Goal: Book appointment/travel/reservation

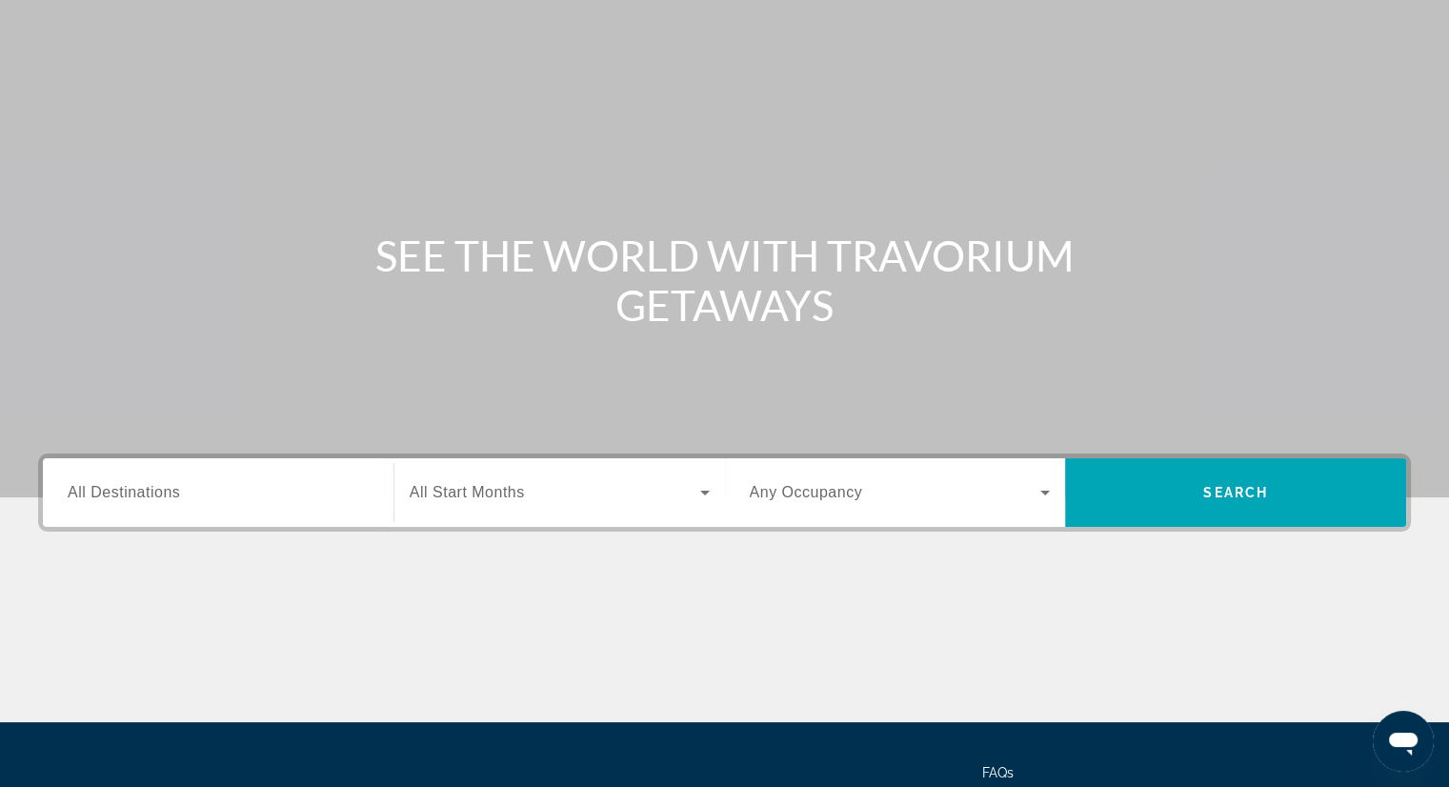
scroll to position [243, 0]
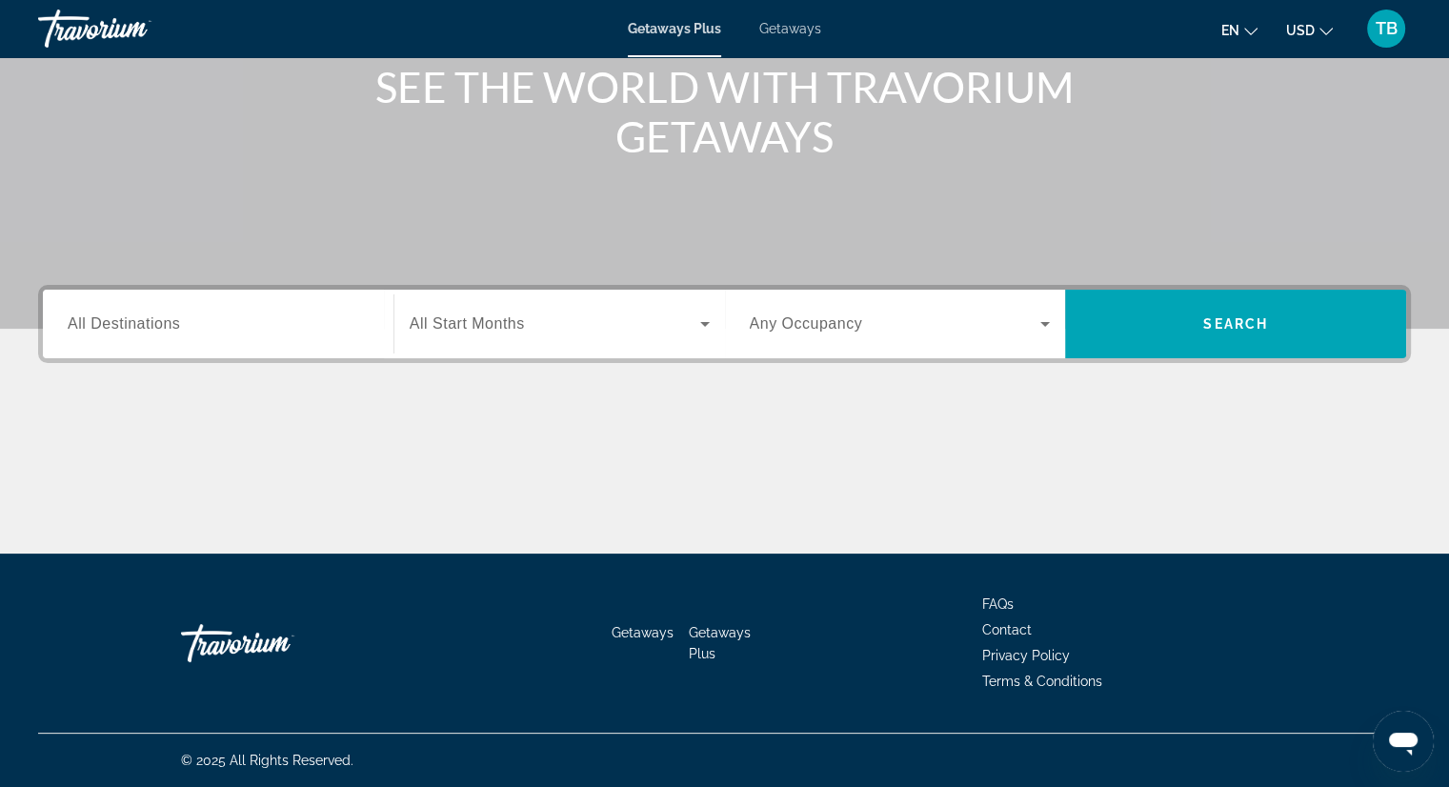
click at [807, 27] on span "Getaways" at bounding box center [790, 28] width 62 height 15
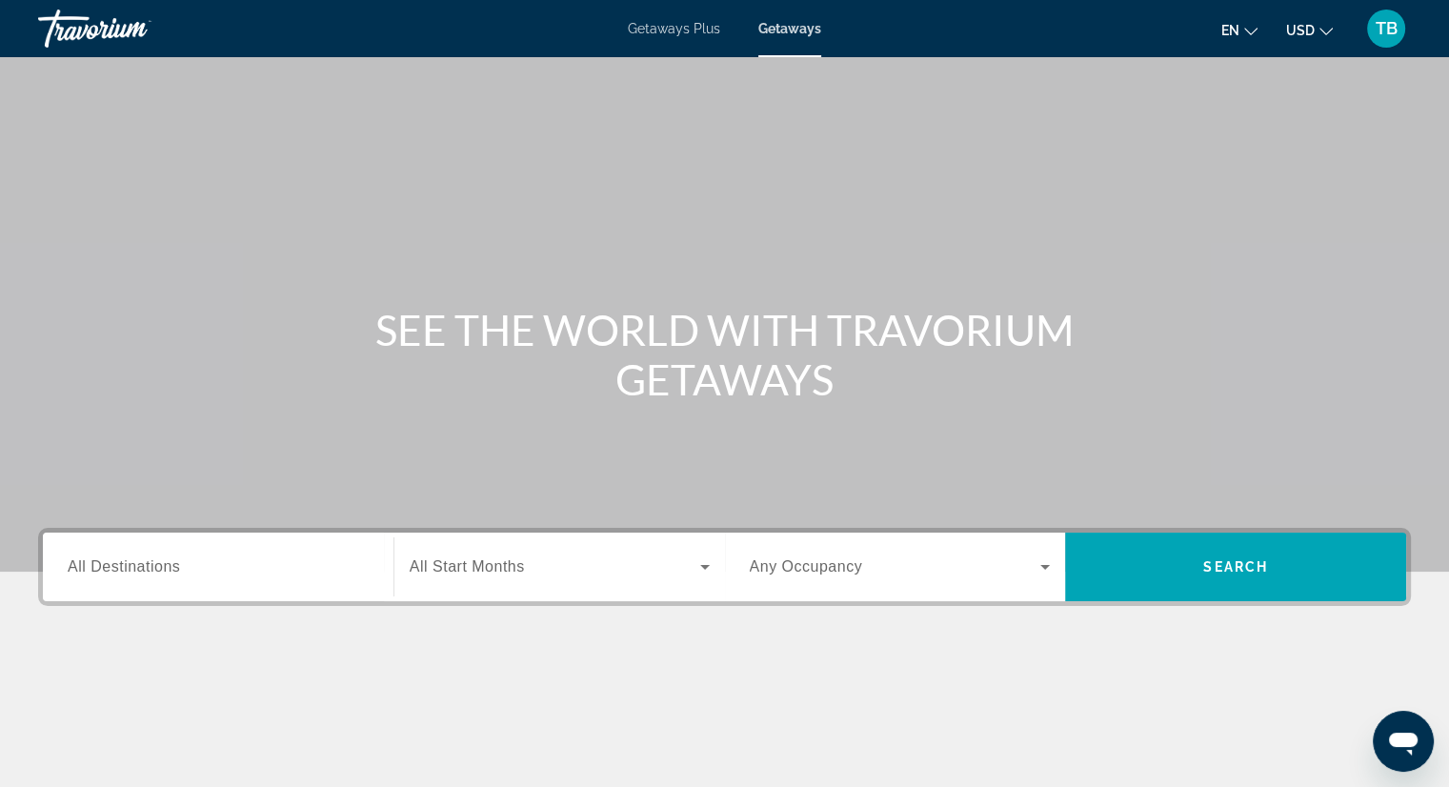
click at [286, 575] on input "Destination All Destinations" at bounding box center [218, 567] width 301 height 23
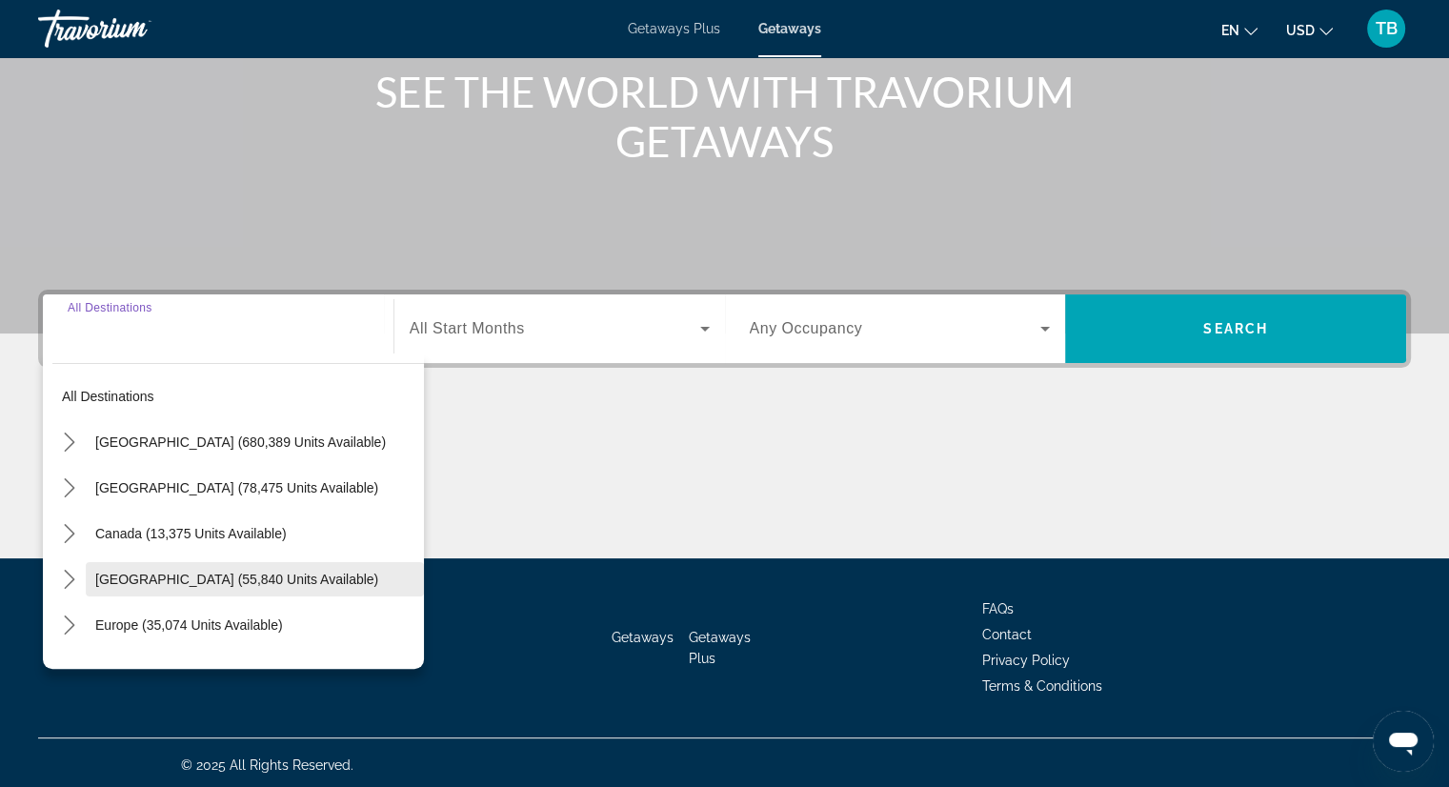
scroll to position [243, 0]
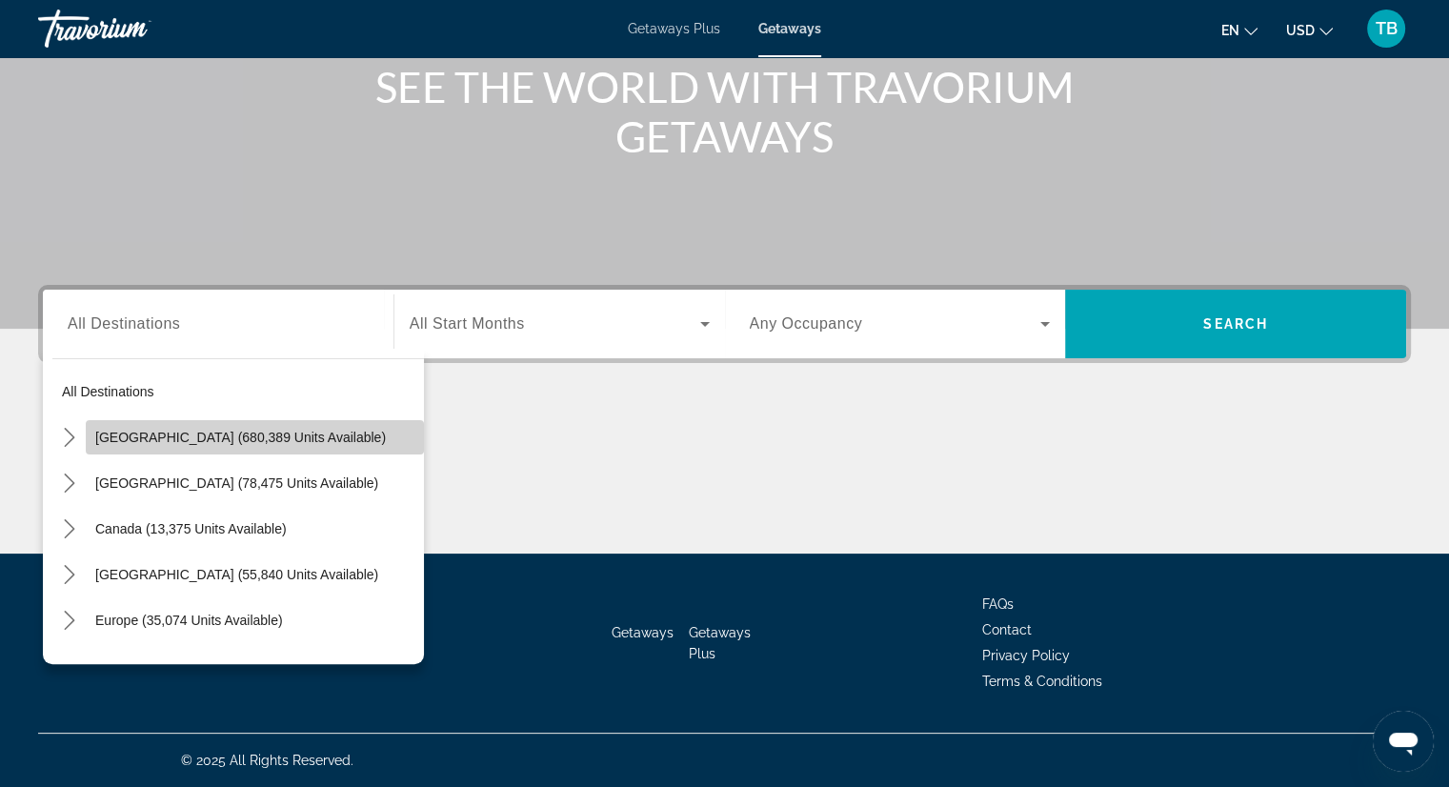
click at [259, 452] on span "Select destination: United States (680,389 units available)" at bounding box center [255, 437] width 338 height 46
type input "**********"
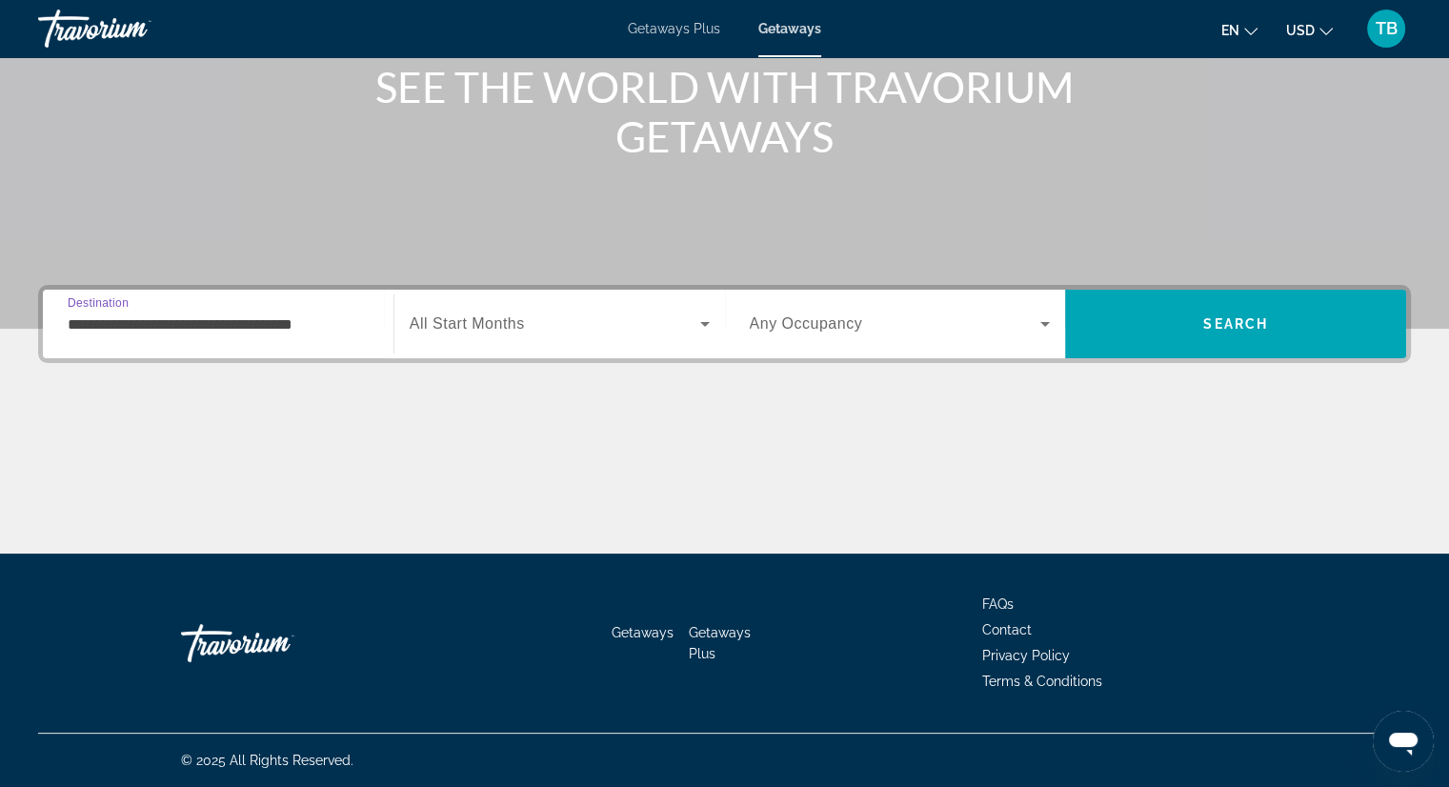
click at [550, 329] on span "Search widget" at bounding box center [555, 324] width 291 height 23
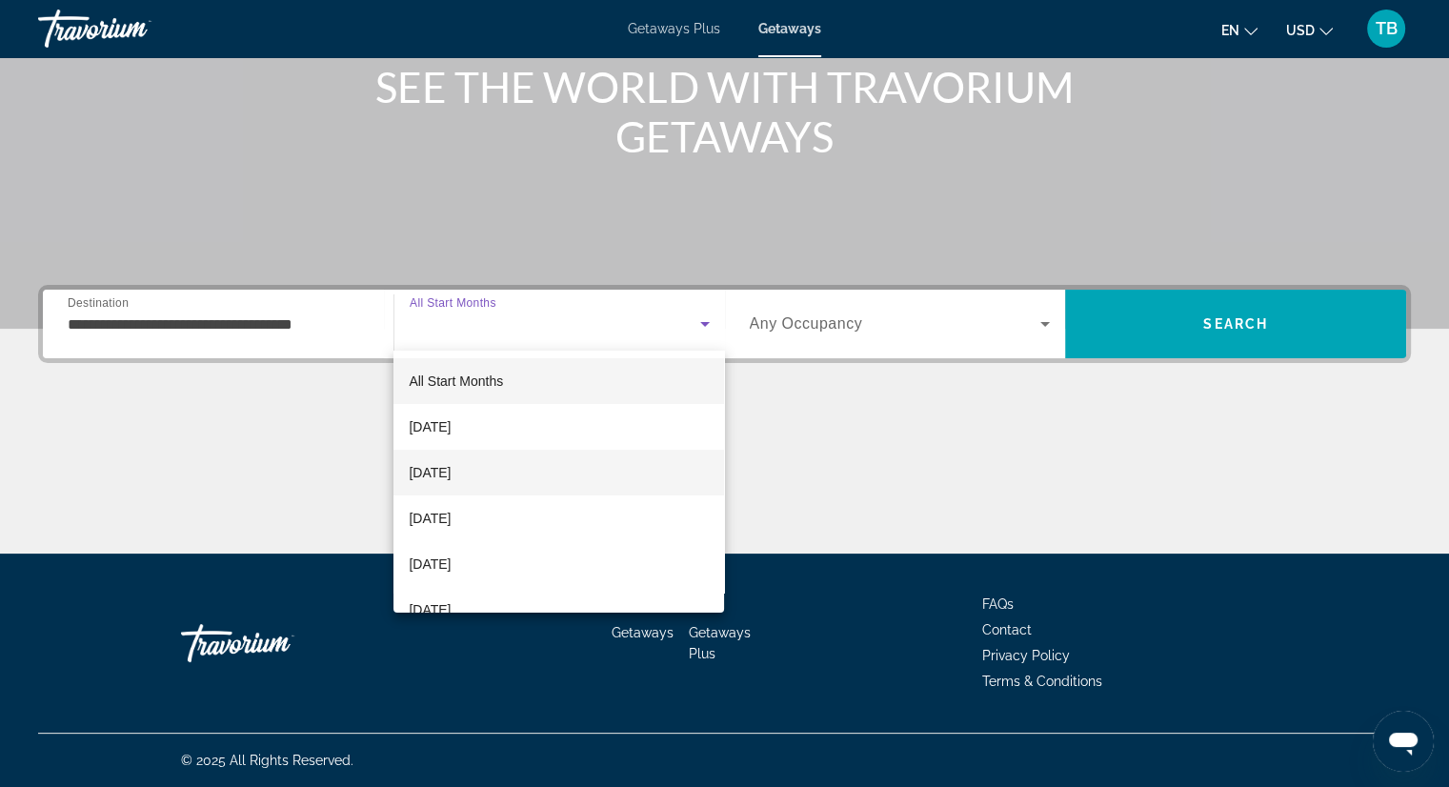
click at [451, 464] on span "[DATE]" at bounding box center [430, 472] width 42 height 23
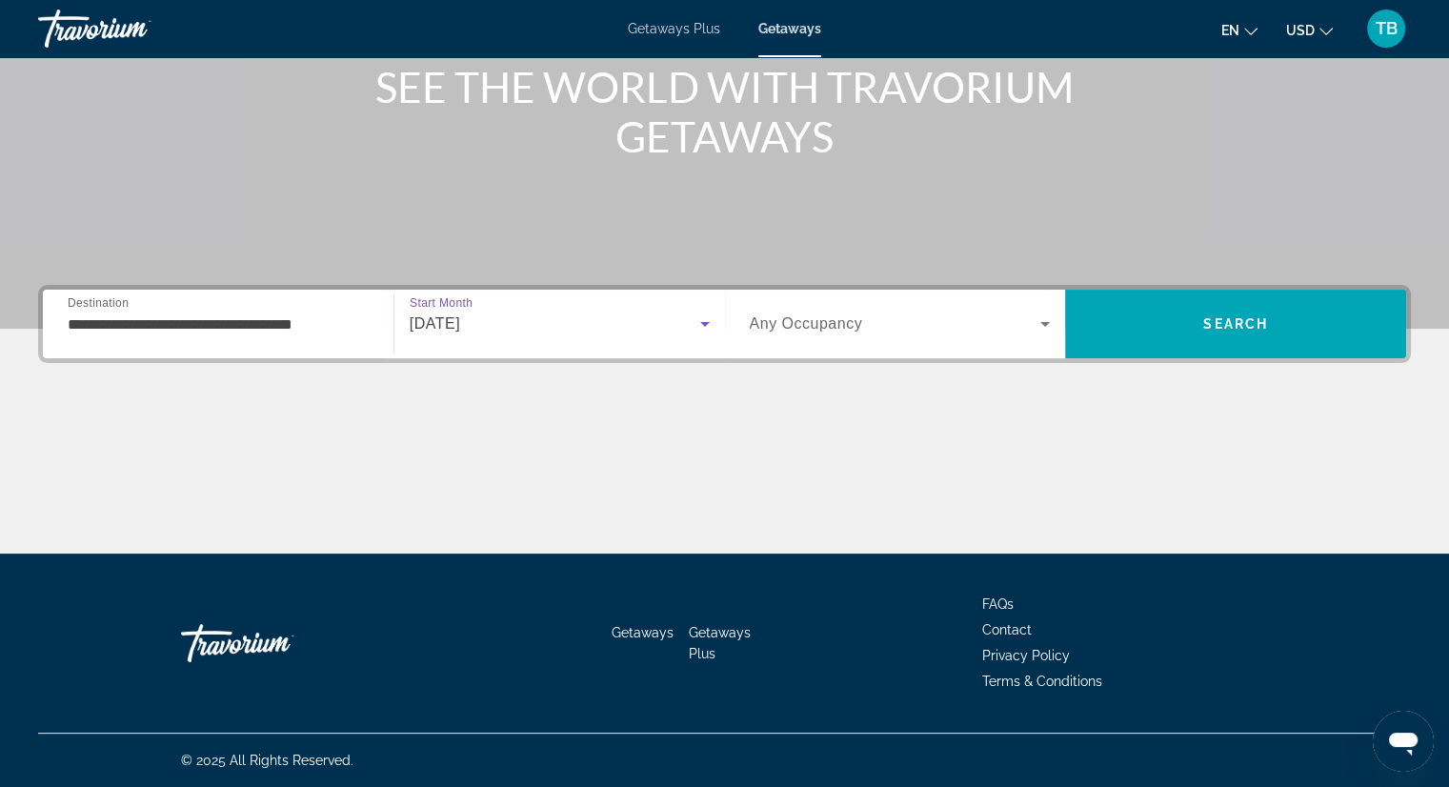
click at [789, 338] on div "Search widget" at bounding box center [900, 323] width 301 height 53
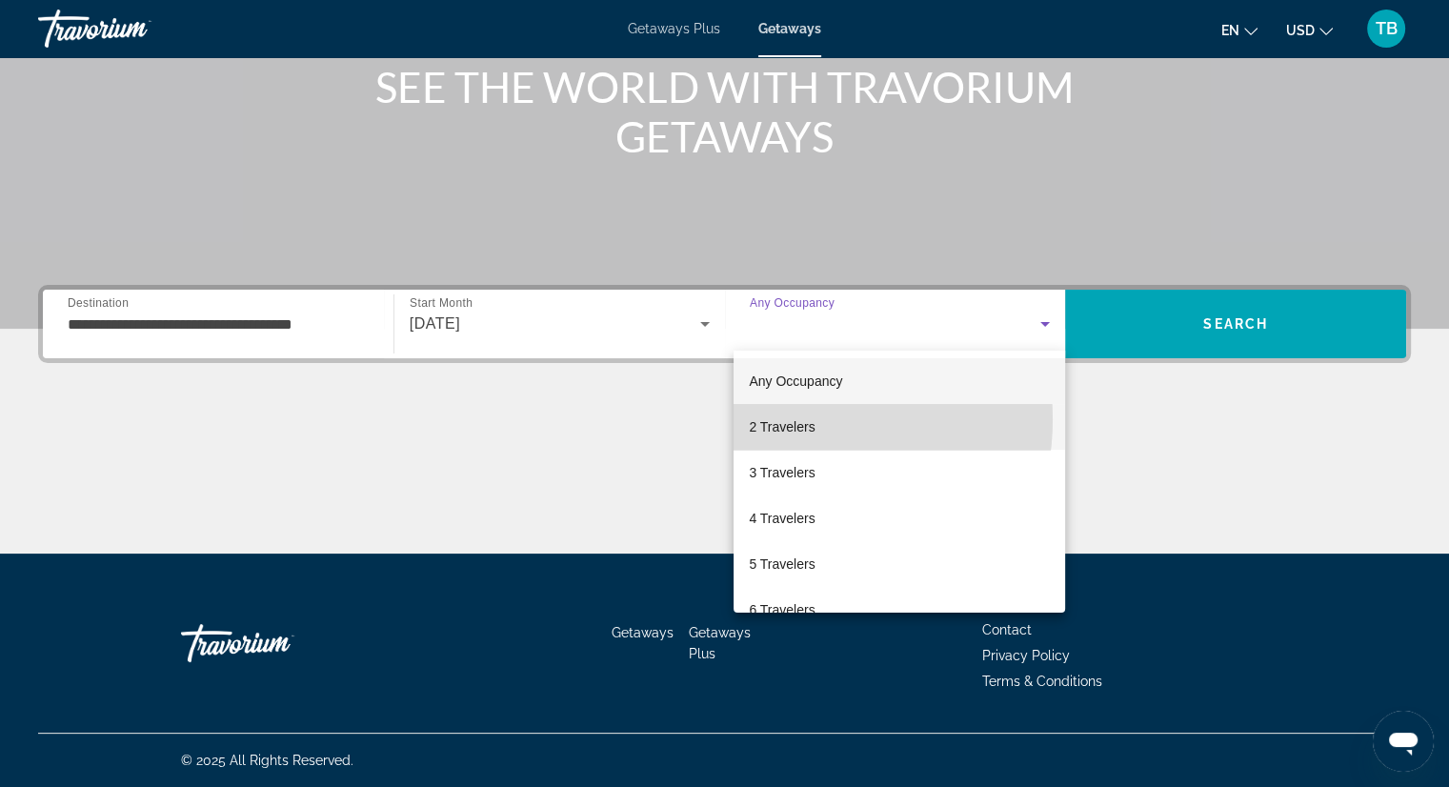
click at [783, 419] on span "2 Travelers" at bounding box center [782, 426] width 66 height 23
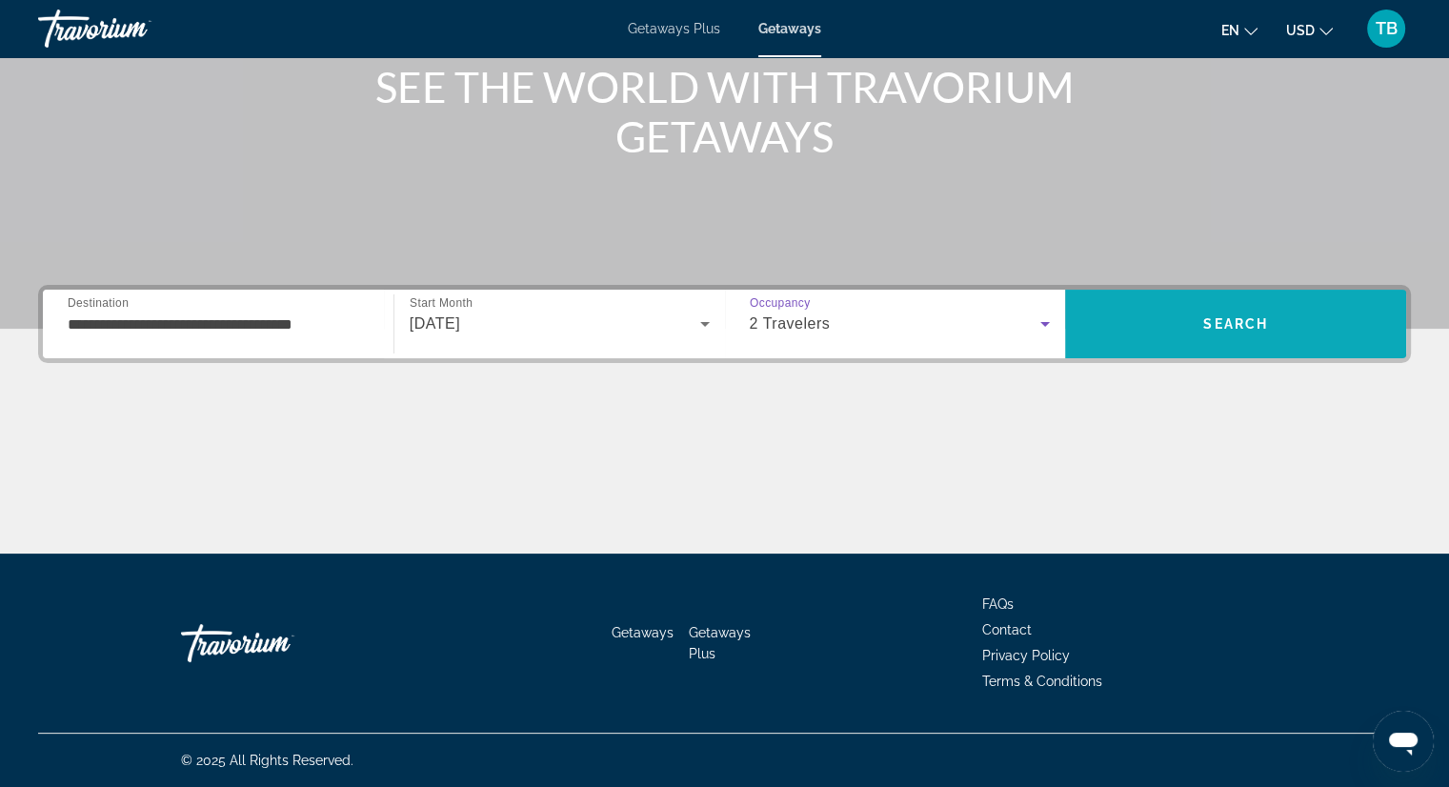
click at [1278, 326] on span "Search" at bounding box center [1235, 324] width 341 height 46
